Goal: Information Seeking & Learning: Learn about a topic

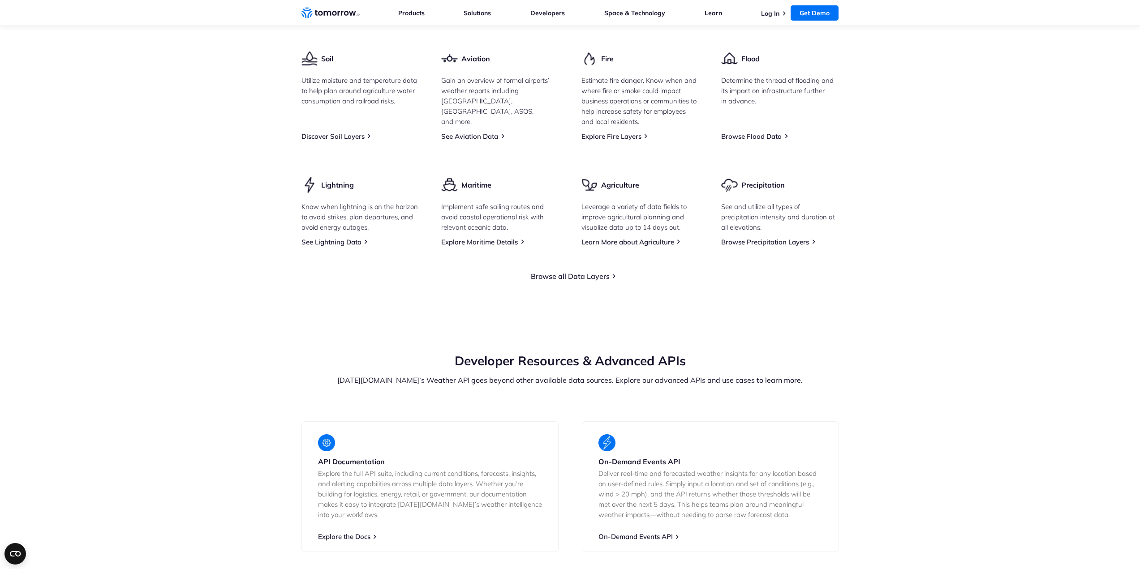
scroll to position [1299, 0]
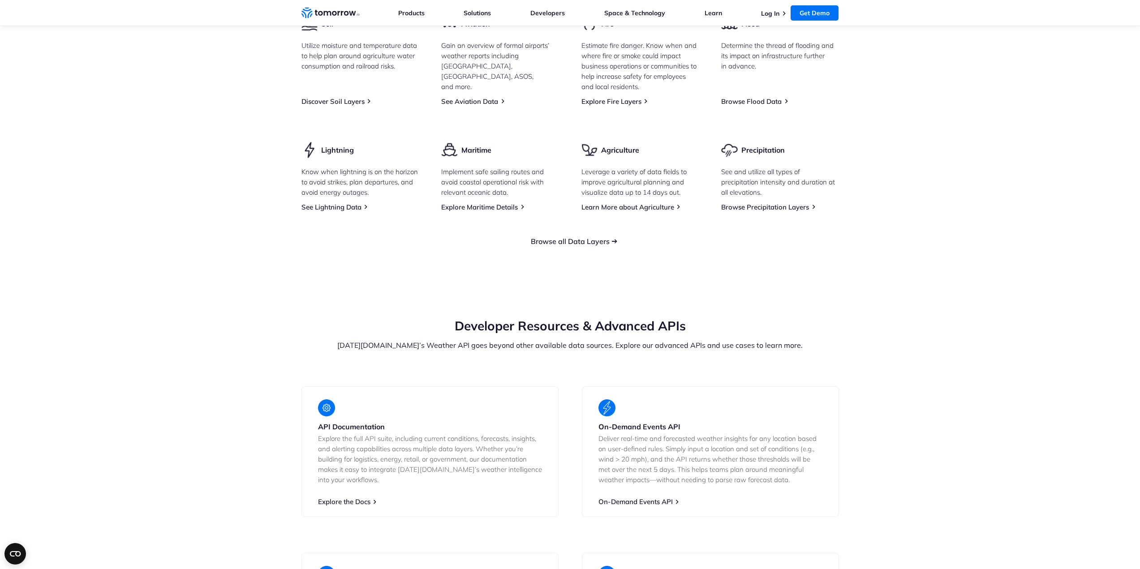
click at [579, 246] on link "Browse all Data Layers" at bounding box center [570, 241] width 79 height 9
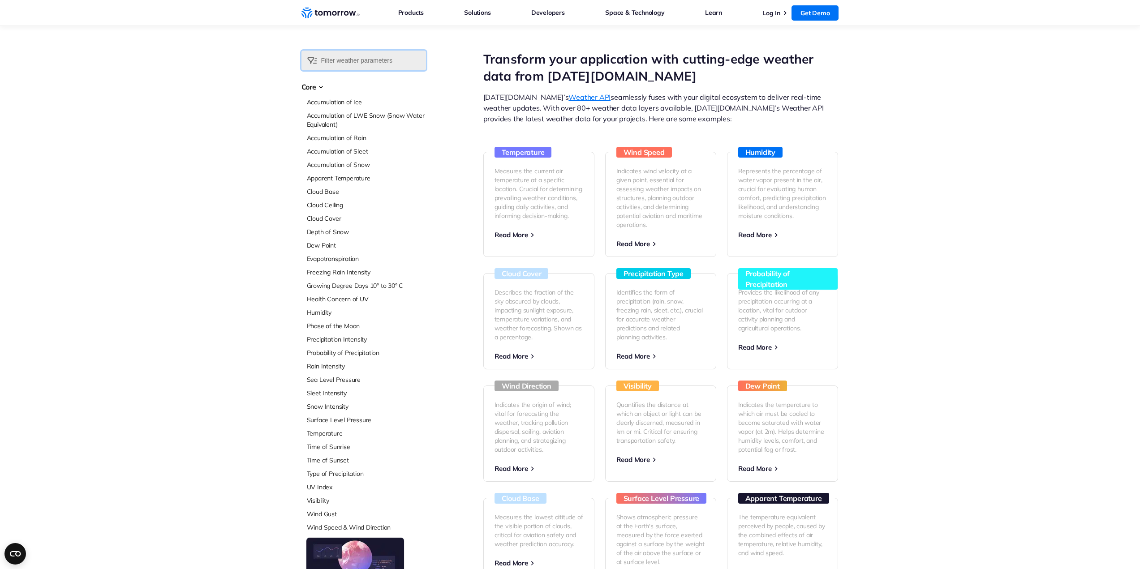
click at [358, 60] on input "text" at bounding box center [363, 61] width 125 height 20
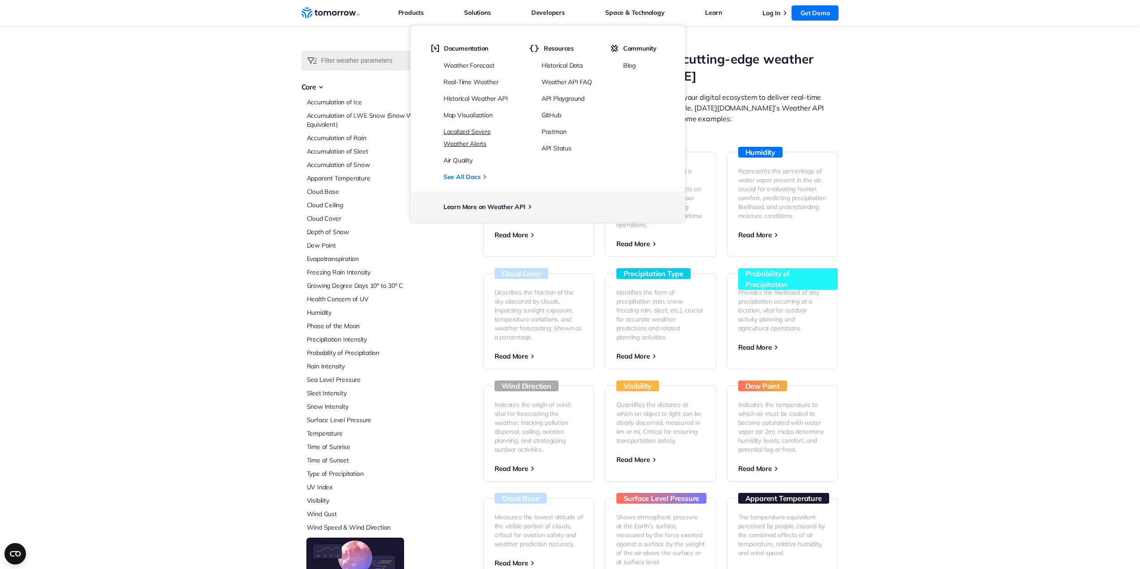
click at [476, 129] on link "Localized Severe Weather Alerts" at bounding box center [466, 138] width 47 height 20
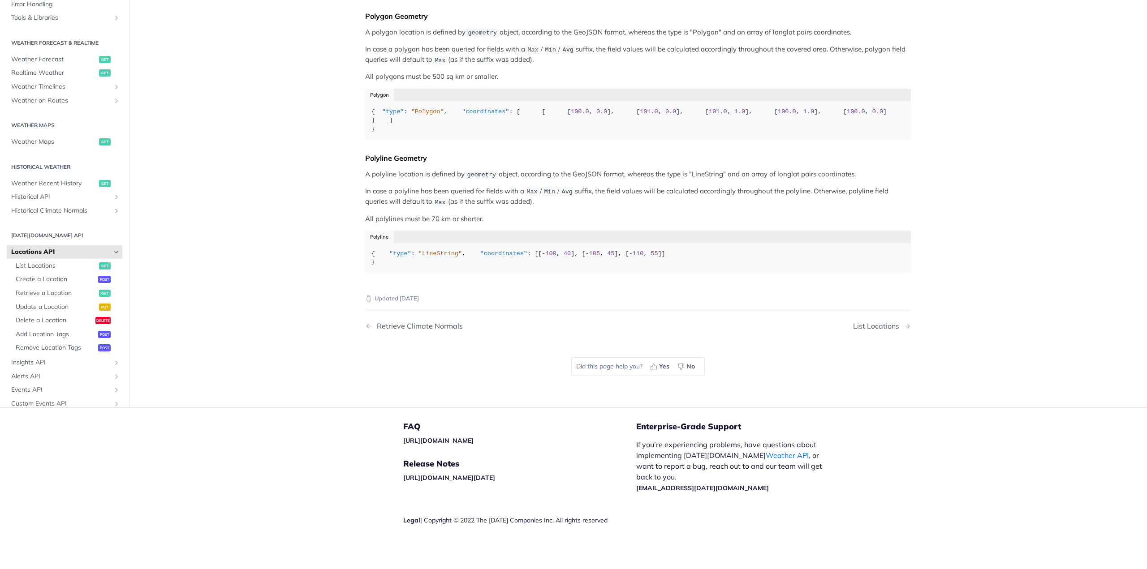
scroll to position [395, 0]
